Goal: Check status: Check status

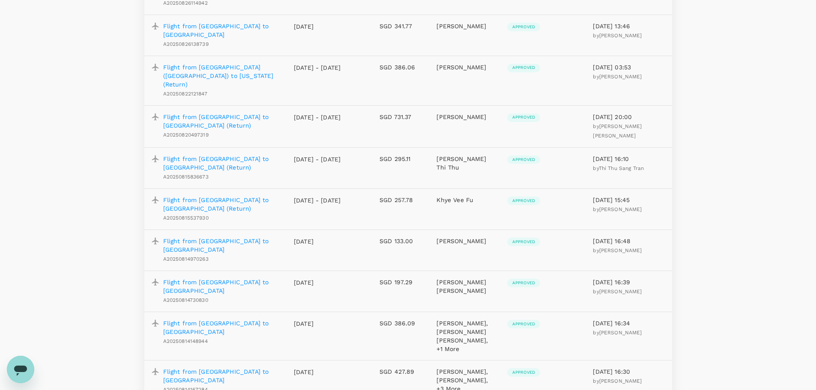
scroll to position [257, 0]
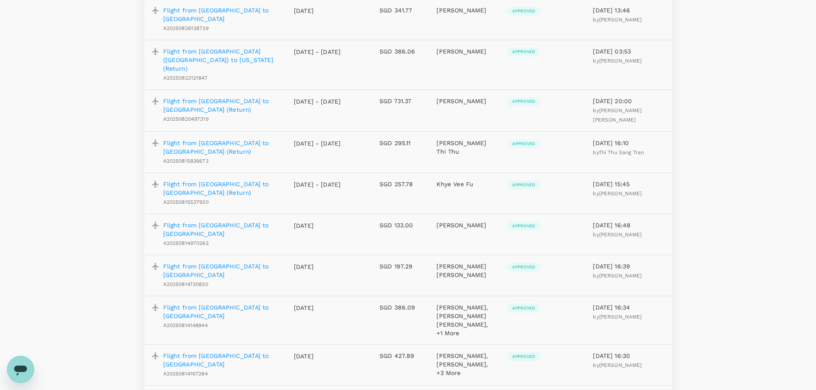
click at [252, 221] on p "Flight from [GEOGRAPHIC_DATA] to [GEOGRAPHIC_DATA]" at bounding box center [221, 229] width 117 height 17
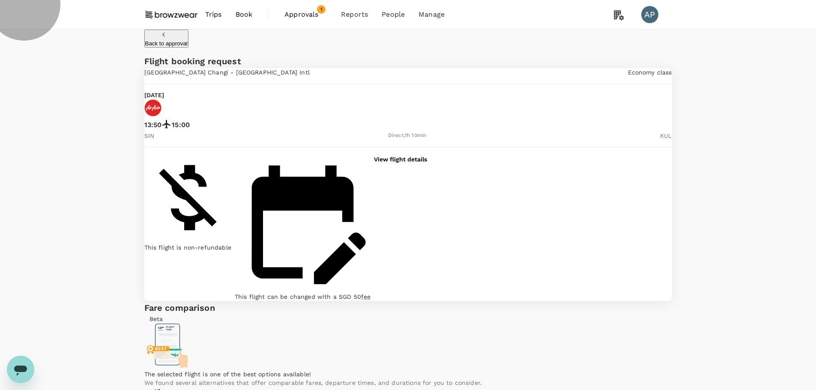
click at [168, 41] on p "Back to approval" at bounding box center [166, 43] width 42 height 6
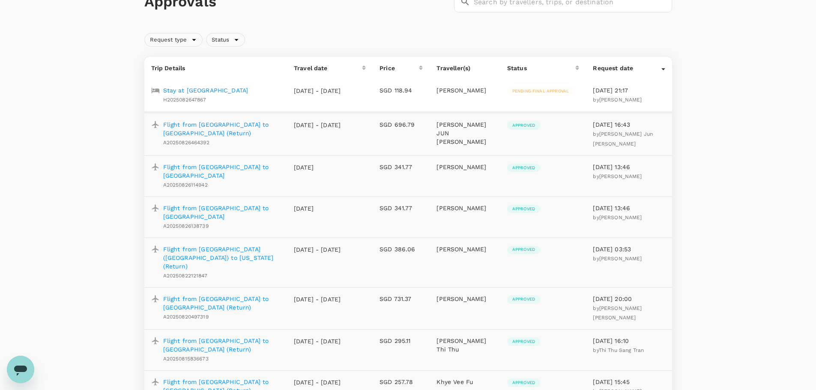
scroll to position [172, 0]
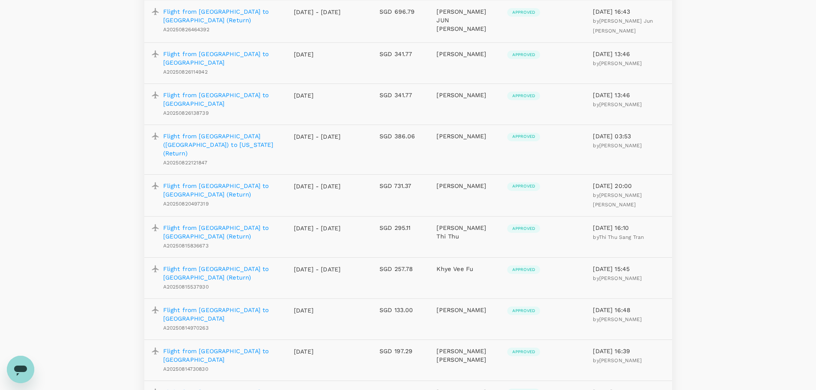
click at [248, 306] on p "Flight from [GEOGRAPHIC_DATA] to [GEOGRAPHIC_DATA]" at bounding box center [221, 314] width 117 height 17
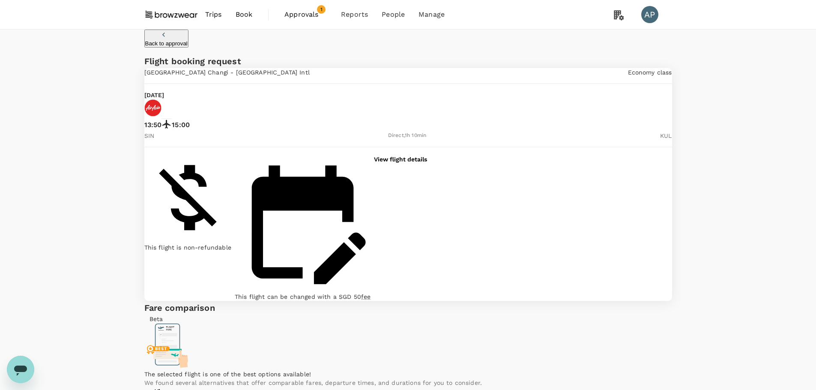
click at [427, 164] on p "View flight details" at bounding box center [400, 159] width 53 height 9
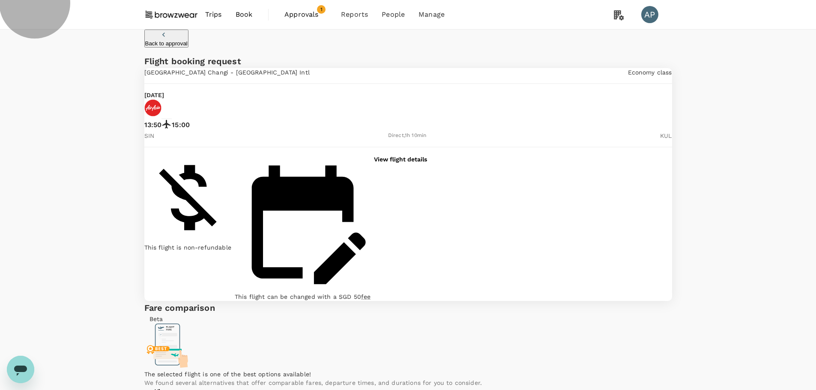
click at [179, 40] on p "Back to approval" at bounding box center [166, 43] width 42 height 6
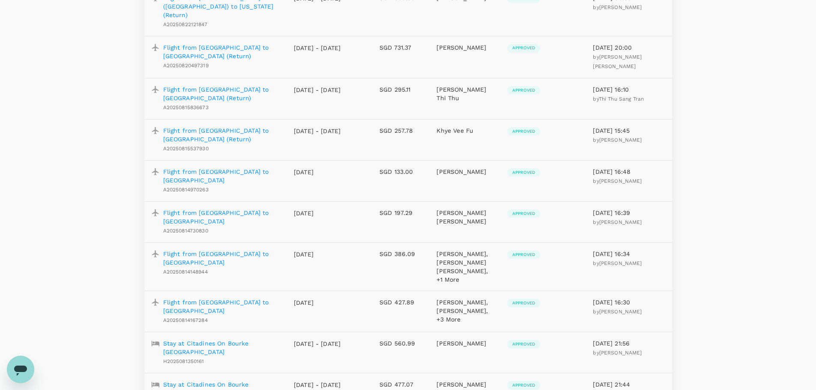
scroll to position [344, 0]
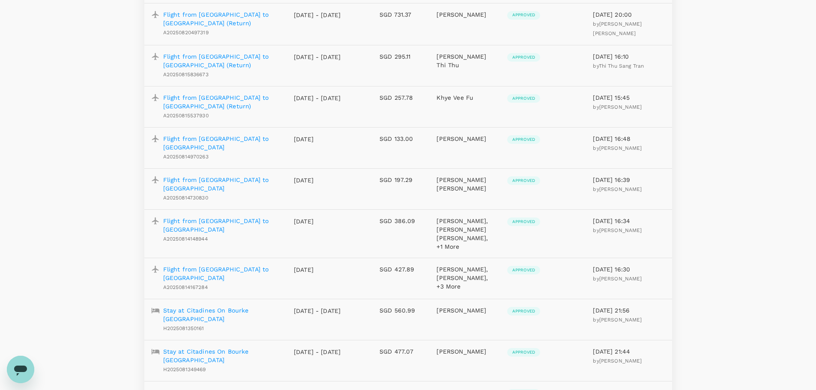
click at [261, 217] on p "Flight from [GEOGRAPHIC_DATA] to [GEOGRAPHIC_DATA]" at bounding box center [221, 225] width 117 height 17
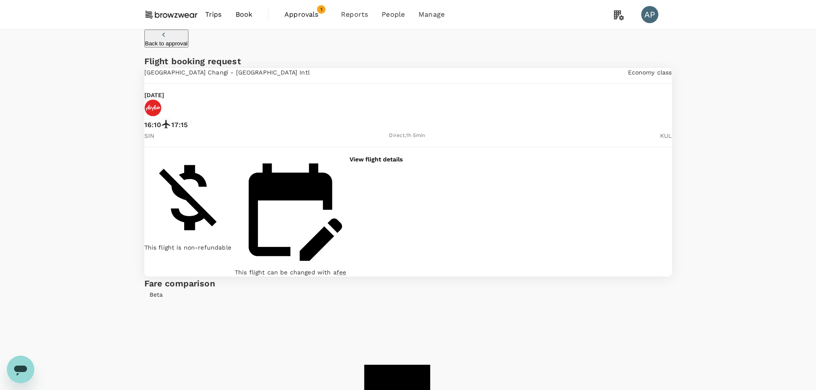
click at [403, 159] on div "View flight details" at bounding box center [376, 158] width 53 height 9
click at [403, 164] on p "View flight details" at bounding box center [376, 159] width 53 height 9
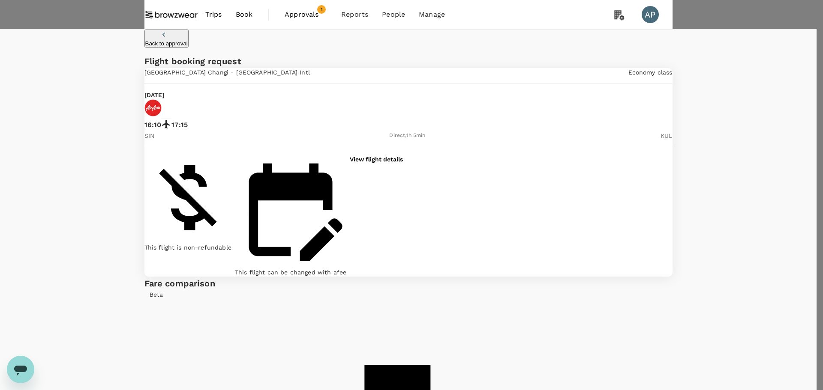
drag, startPoint x: 90, startPoint y: 174, endPoint x: 74, endPoint y: 187, distance: 20.1
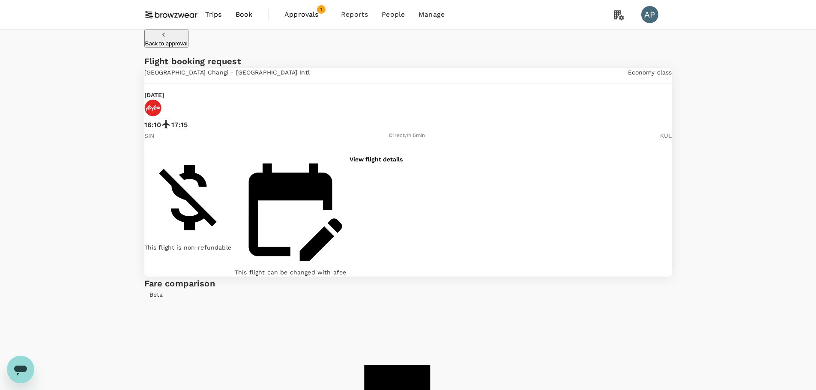
click at [403, 164] on p "View flight details" at bounding box center [376, 159] width 53 height 9
